Goal: Task Accomplishment & Management: Use online tool/utility

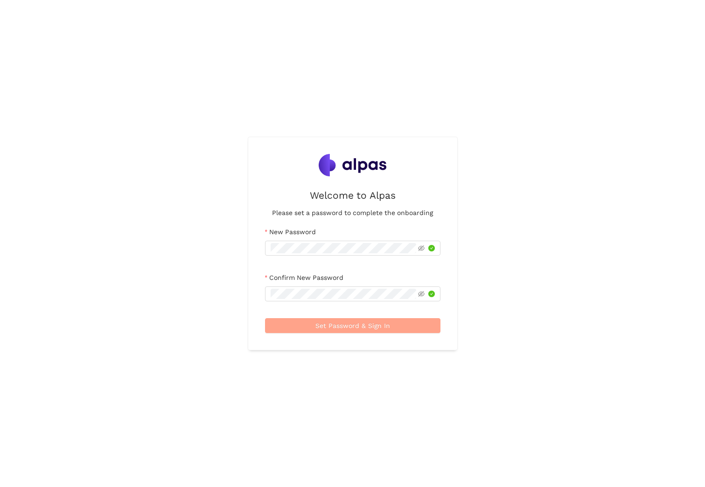
click at [326, 326] on span "Set Password & Sign In" at bounding box center [352, 325] width 75 height 10
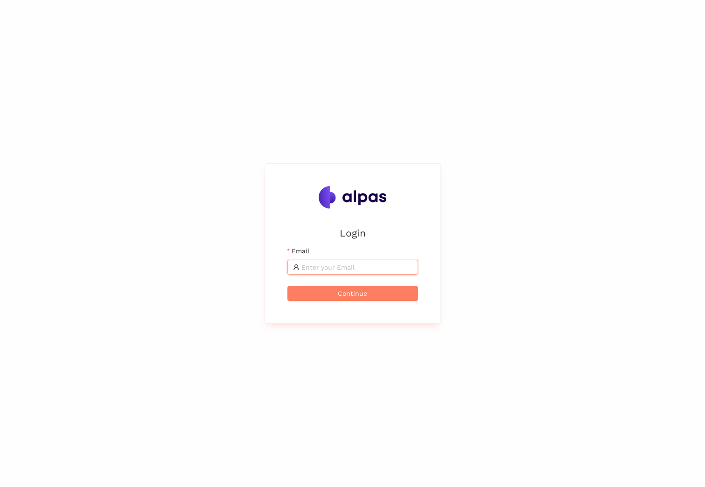
click at [359, 264] on input "Email" at bounding box center [356, 267] width 111 height 10
type input "Tobias.Haeberle@voith.com"
click at [377, 295] on button "Continue" at bounding box center [352, 293] width 131 height 15
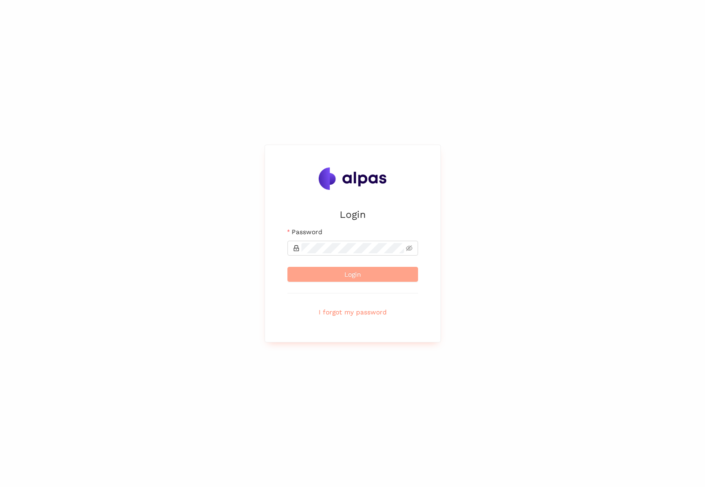
click at [353, 269] on span "Login" at bounding box center [352, 274] width 17 height 10
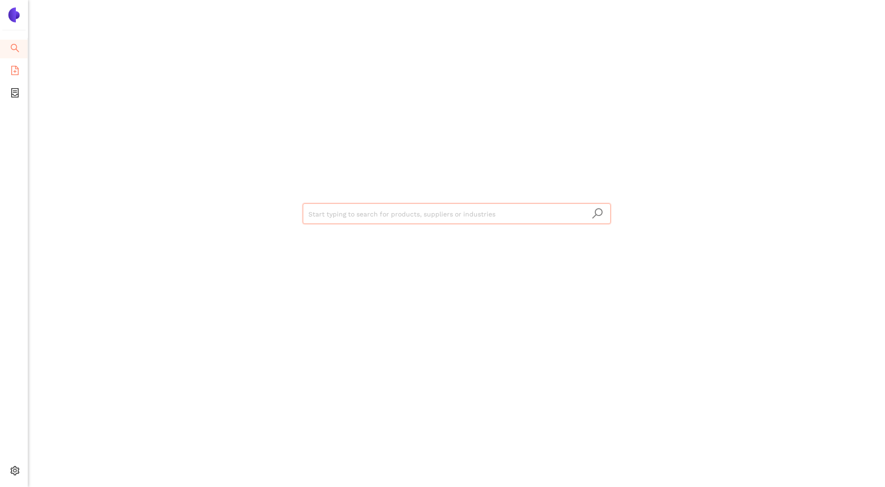
click at [10, 72] on icon "file-add" at bounding box center [14, 70] width 9 height 9
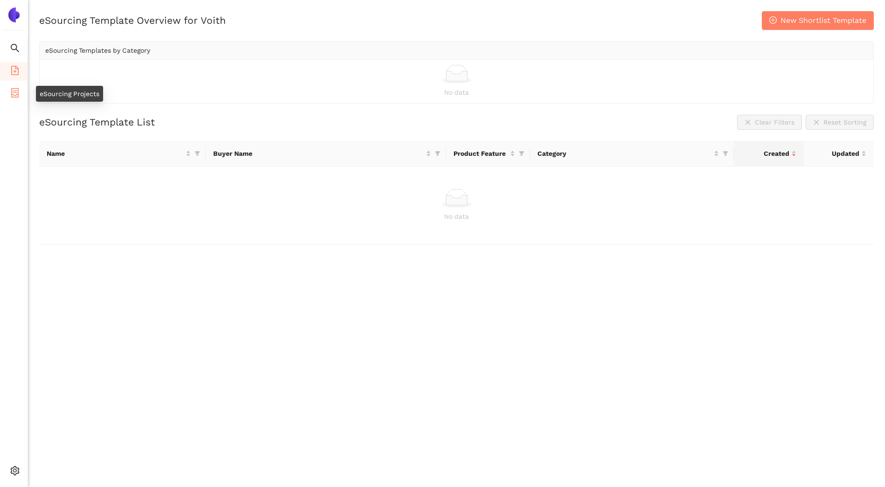
click at [10, 91] on icon "container" at bounding box center [14, 92] width 9 height 9
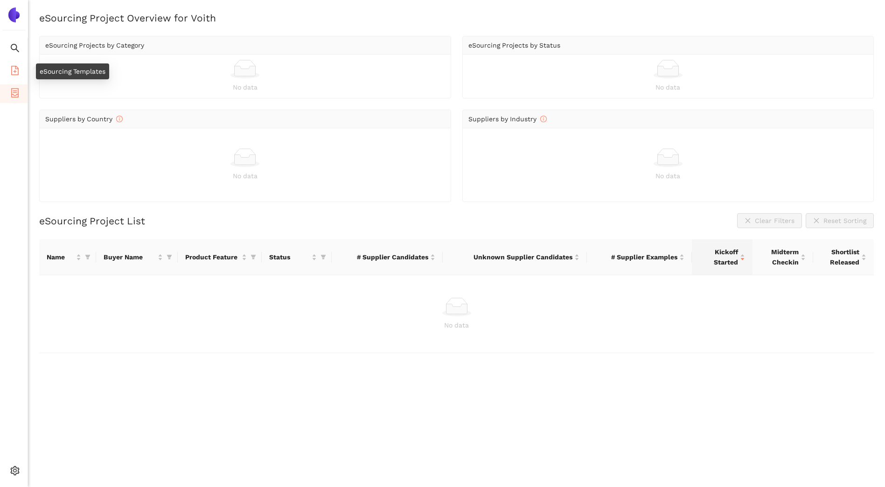
click at [13, 70] on icon "file-add" at bounding box center [14, 70] width 9 height 9
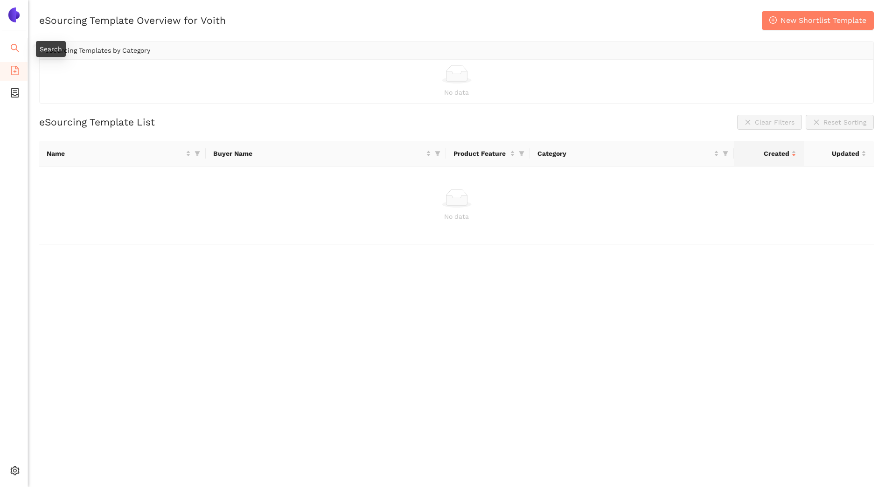
click at [14, 47] on icon "search" at bounding box center [14, 47] width 9 height 9
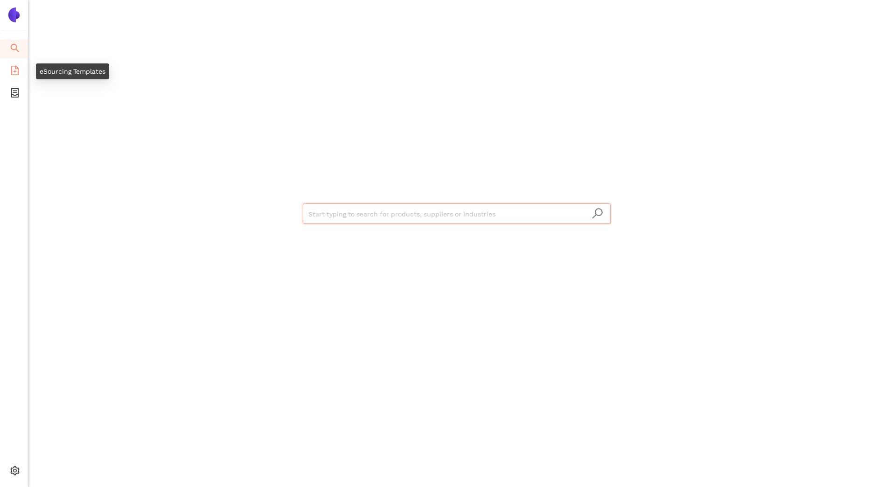
click at [13, 74] on icon "file-add" at bounding box center [14, 70] width 7 height 9
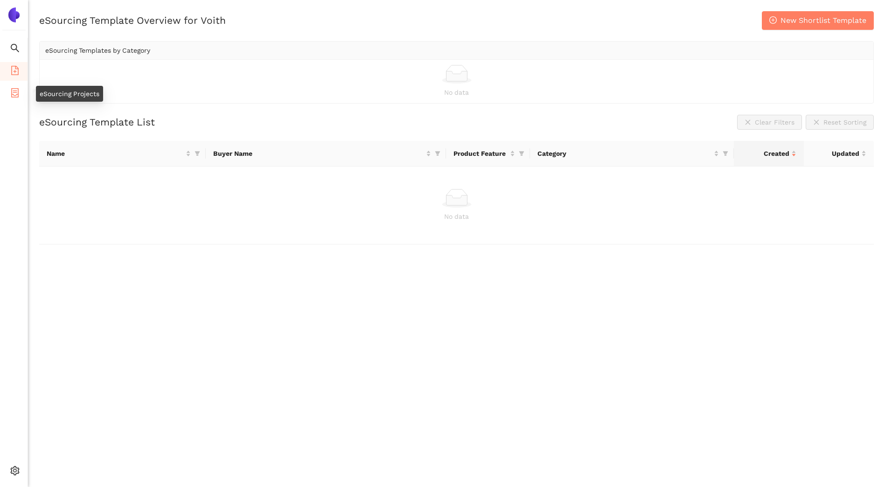
click at [11, 89] on icon "container" at bounding box center [14, 92] width 7 height 9
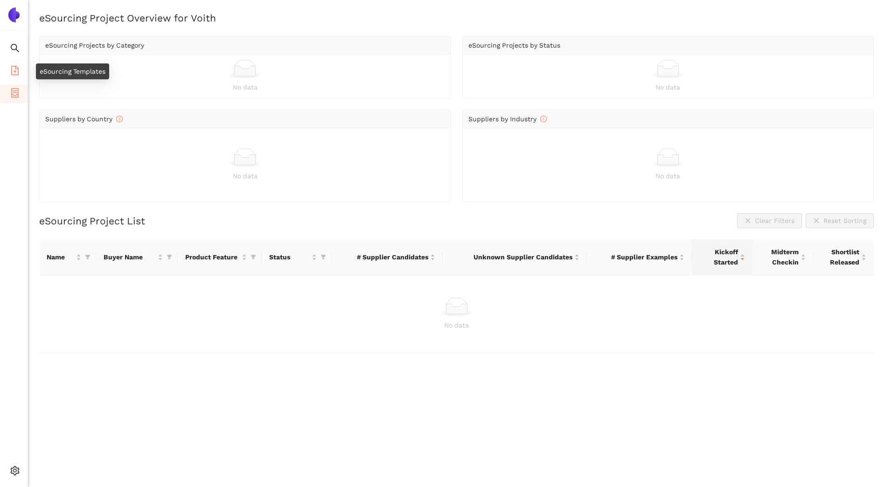
click at [12, 72] on icon "file-add" at bounding box center [14, 70] width 7 height 9
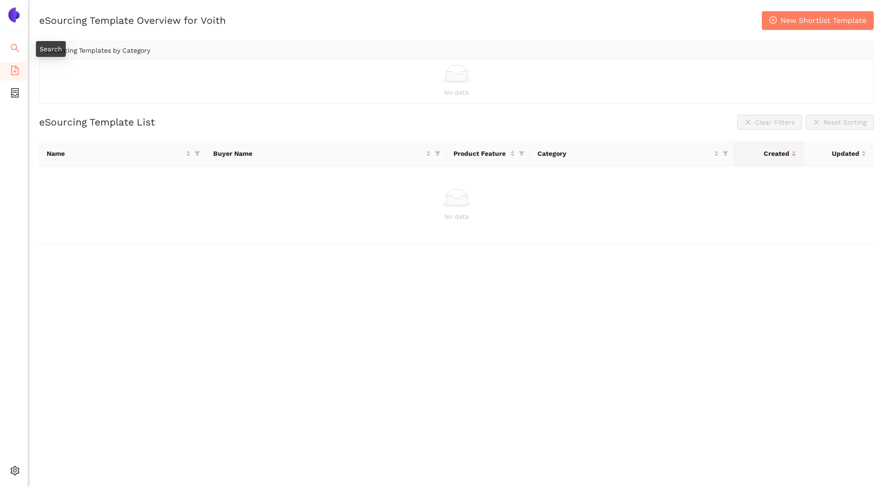
click at [15, 55] on span "search" at bounding box center [14, 49] width 9 height 19
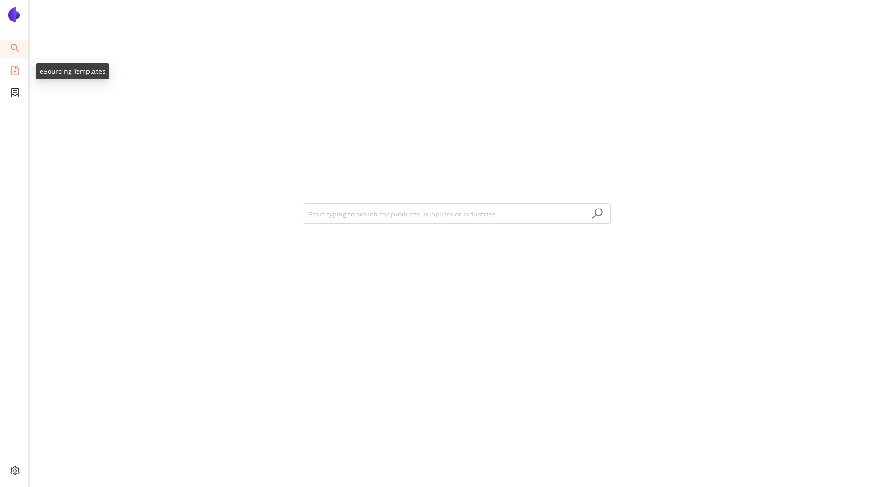
click at [10, 71] on icon "file-add" at bounding box center [14, 70] width 9 height 9
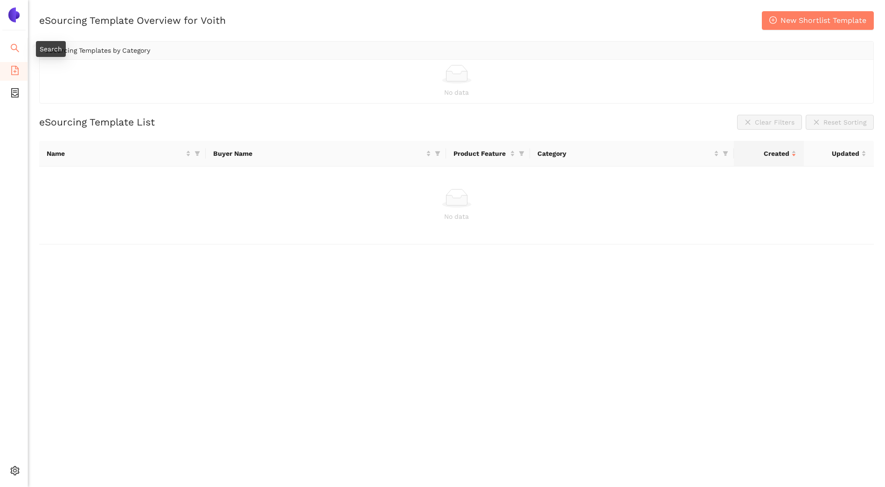
click at [17, 53] on span "search" at bounding box center [14, 49] width 9 height 19
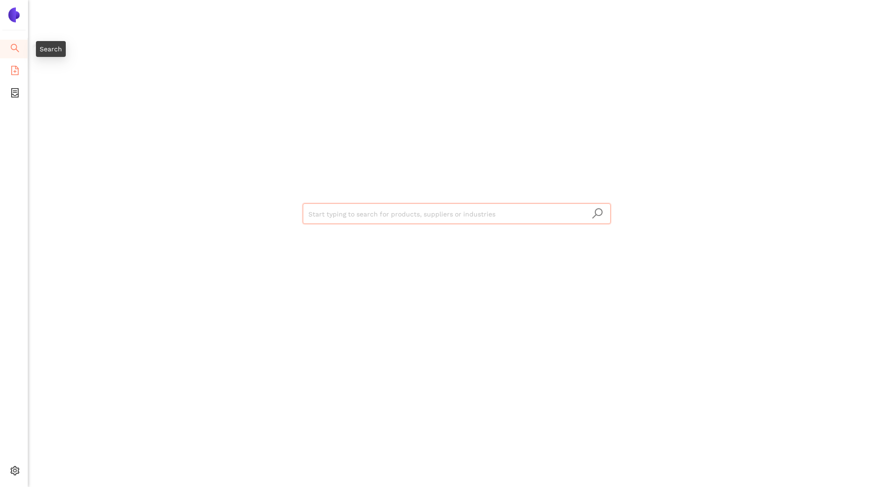
click at [12, 69] on icon "file-add" at bounding box center [14, 70] width 9 height 9
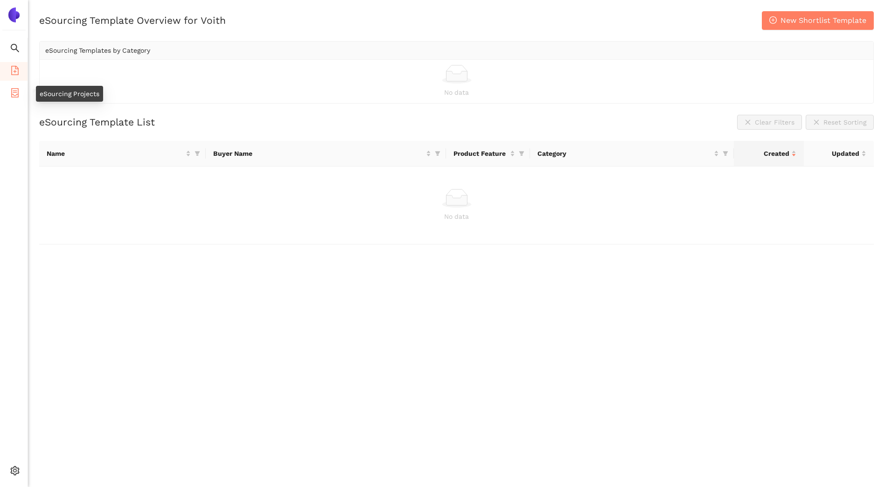
click at [12, 86] on span "container" at bounding box center [14, 94] width 9 height 19
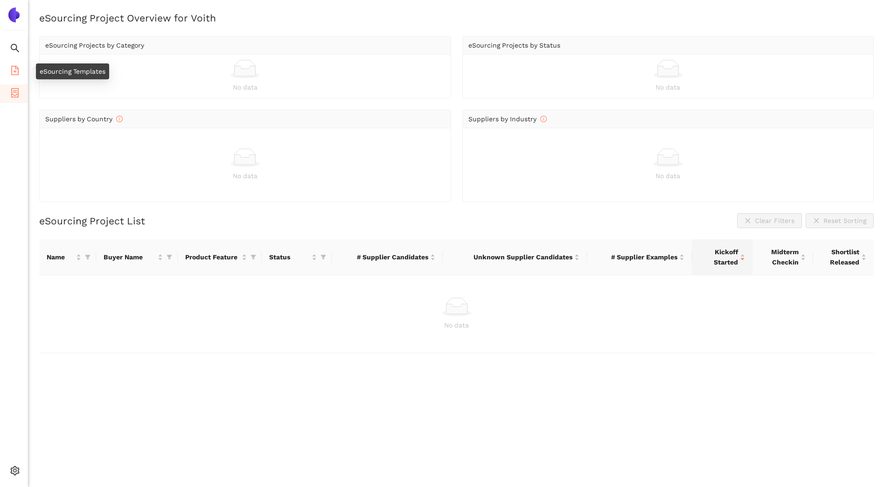
click at [13, 70] on icon "file-add" at bounding box center [14, 70] width 9 height 9
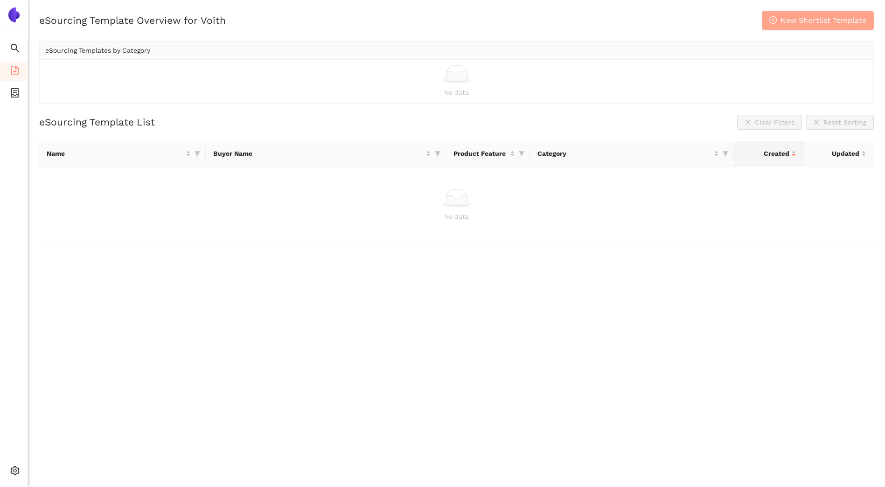
click at [704, 18] on span "New Shortlist Template" at bounding box center [823, 20] width 86 height 12
